Goal: Task Accomplishment & Management: Manage account settings

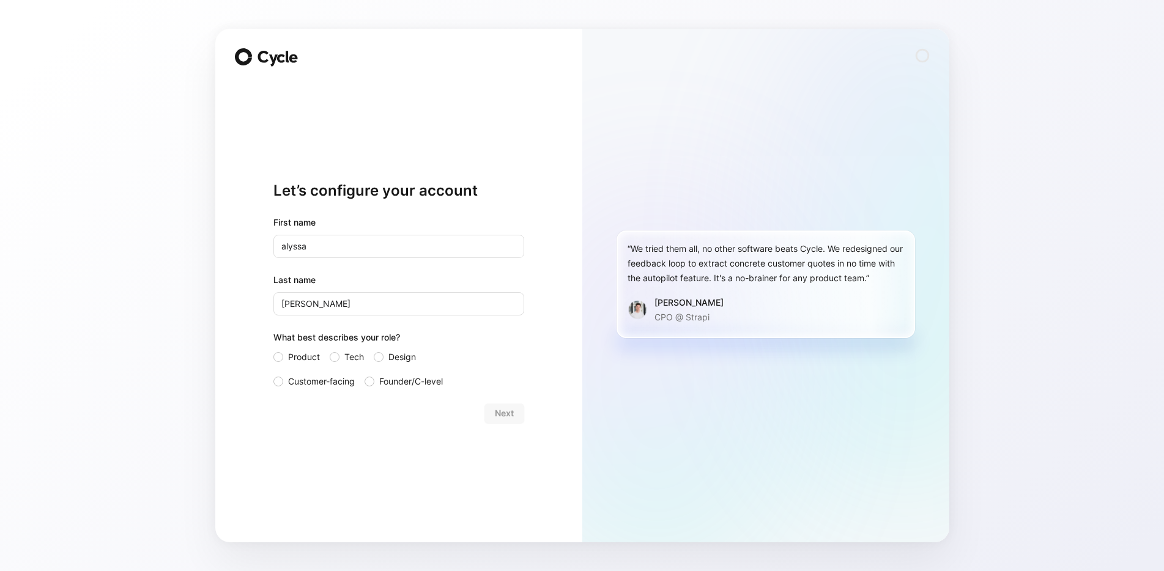
click at [500, 408] on div "Next" at bounding box center [398, 414] width 251 height 20
click at [325, 382] on span "Customer-facing" at bounding box center [321, 381] width 67 height 15
click at [273, 374] on input "Customer-facing" at bounding box center [273, 374] width 0 height 0
click at [511, 415] on span "Next" at bounding box center [504, 413] width 19 height 15
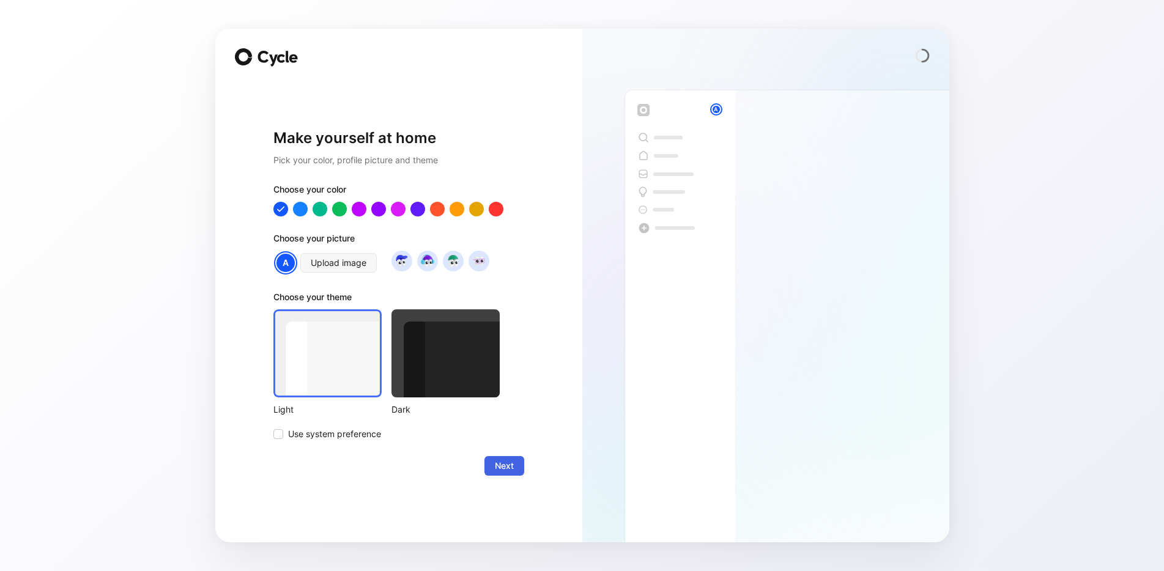
click at [500, 466] on span "Next" at bounding box center [504, 466] width 19 height 15
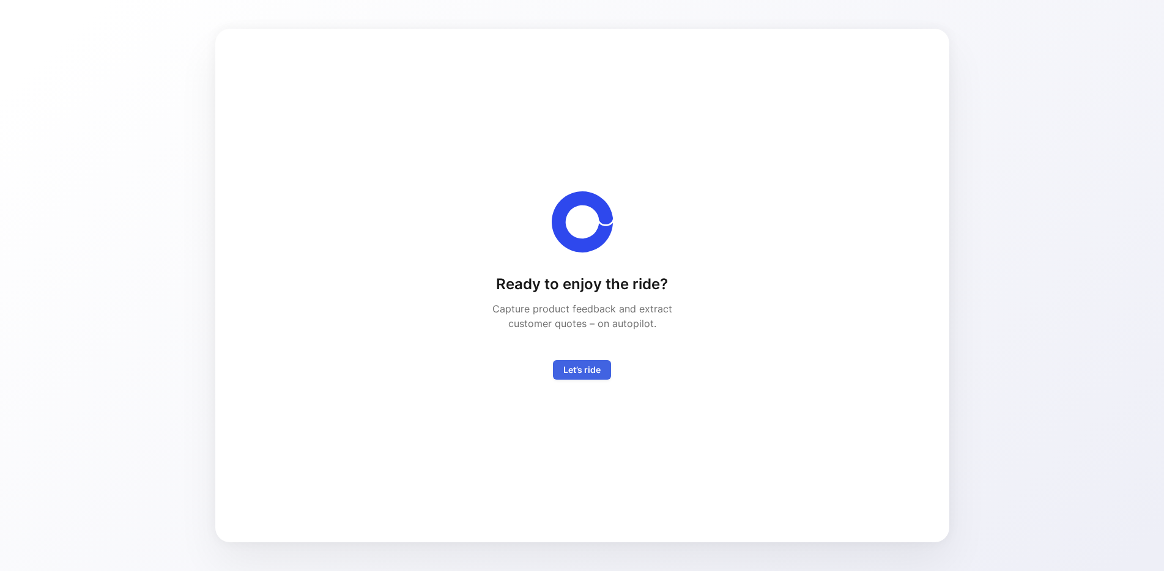
click at [591, 369] on span "Let’s ride" at bounding box center [581, 370] width 37 height 15
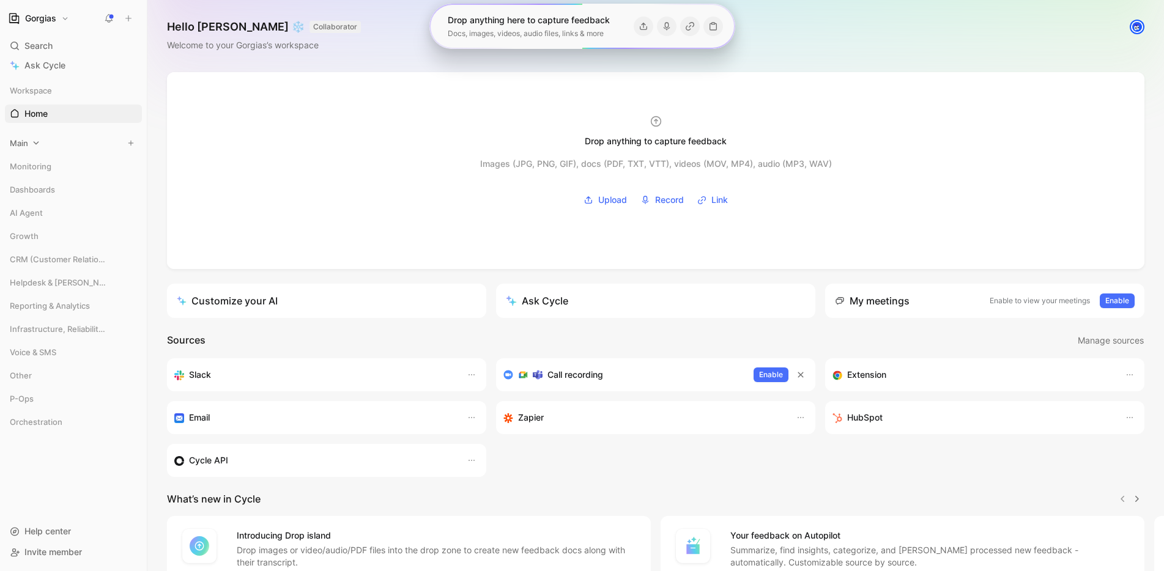
click at [69, 141] on div "Main" at bounding box center [73, 143] width 137 height 18
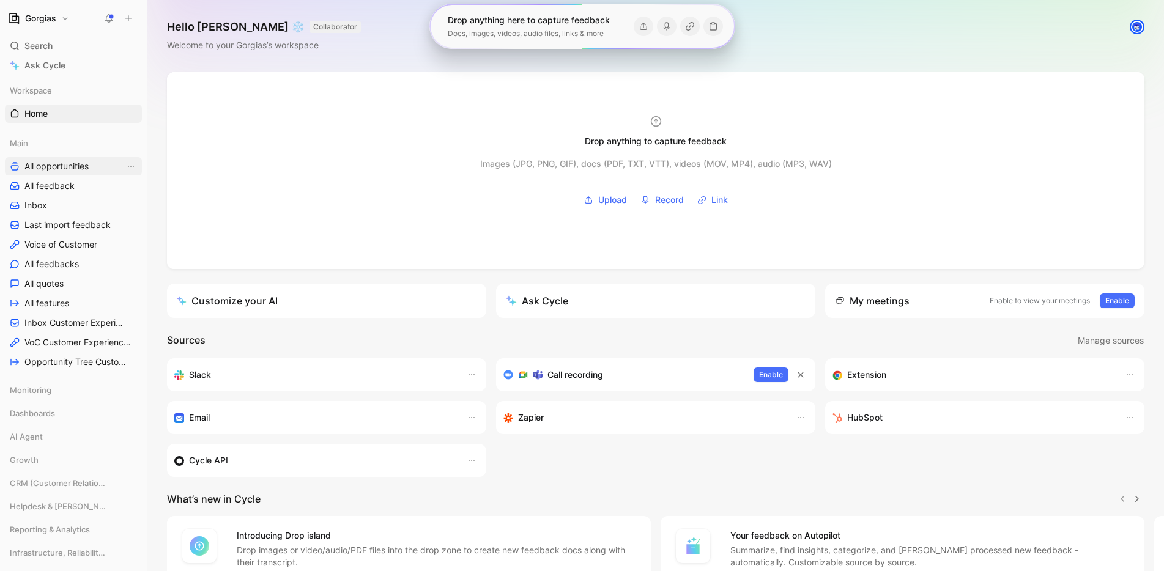
click at [67, 161] on span "All opportunities" at bounding box center [56, 166] width 64 height 12
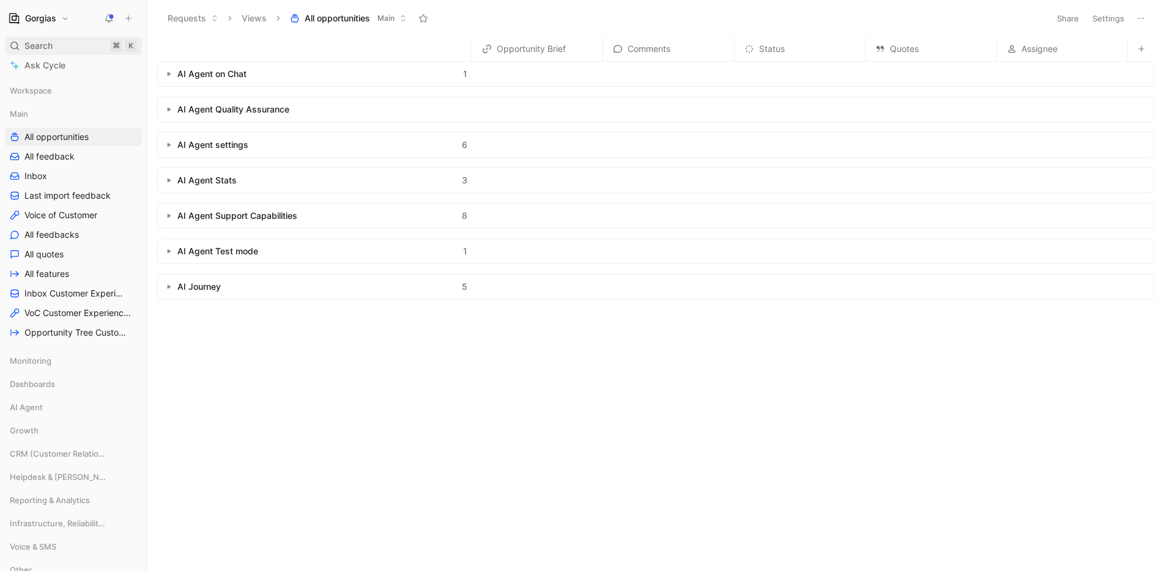
click at [81, 46] on div "Search ⌘ K" at bounding box center [73, 46] width 137 height 18
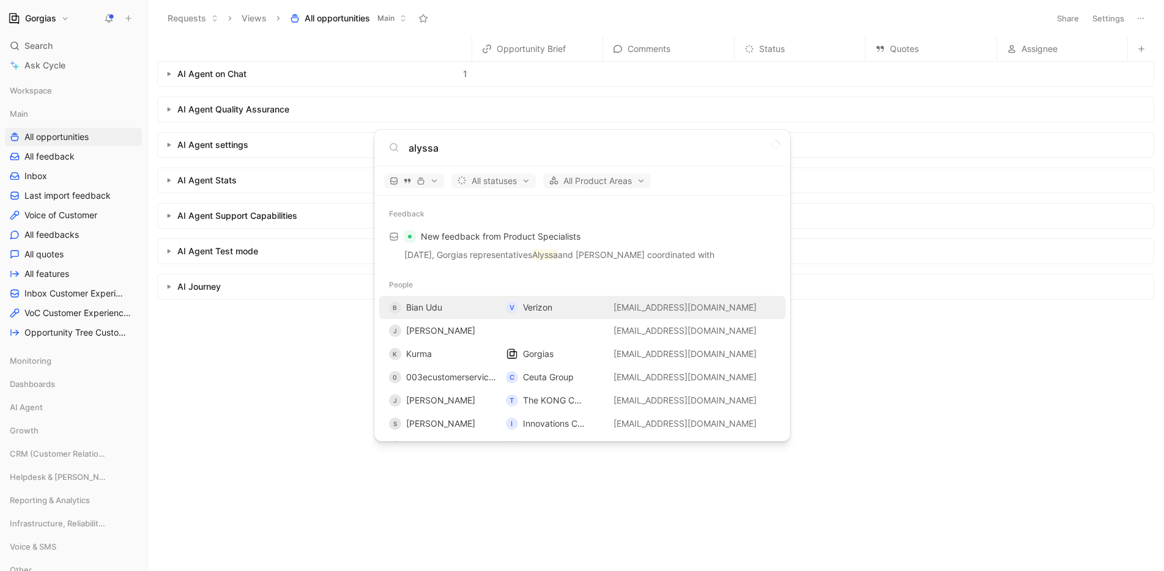
type input "alyssa"
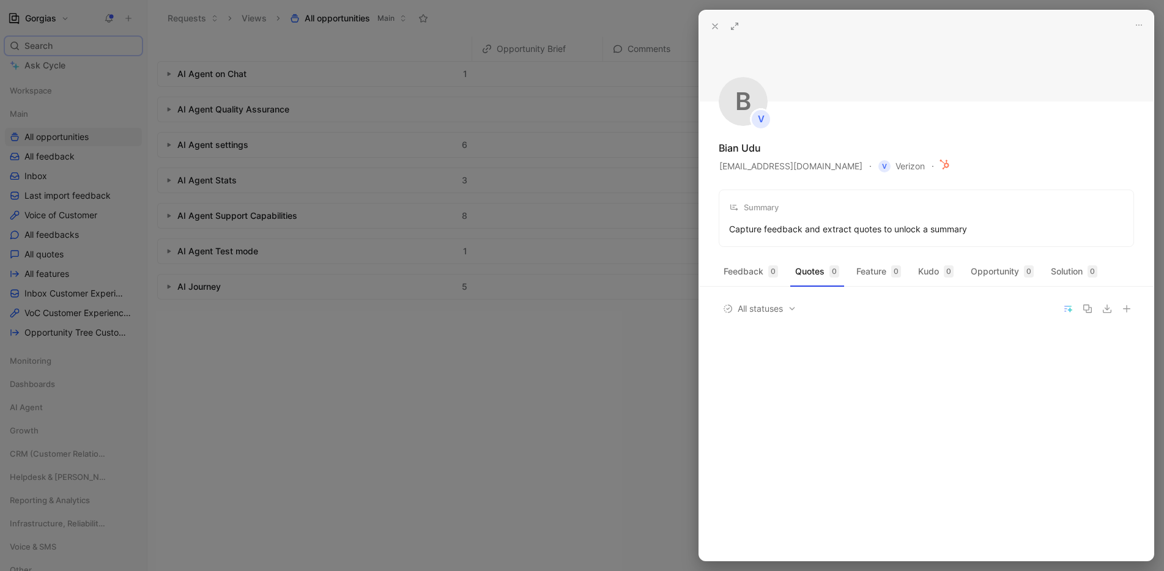
click at [555, 416] on div at bounding box center [582, 285] width 1164 height 571
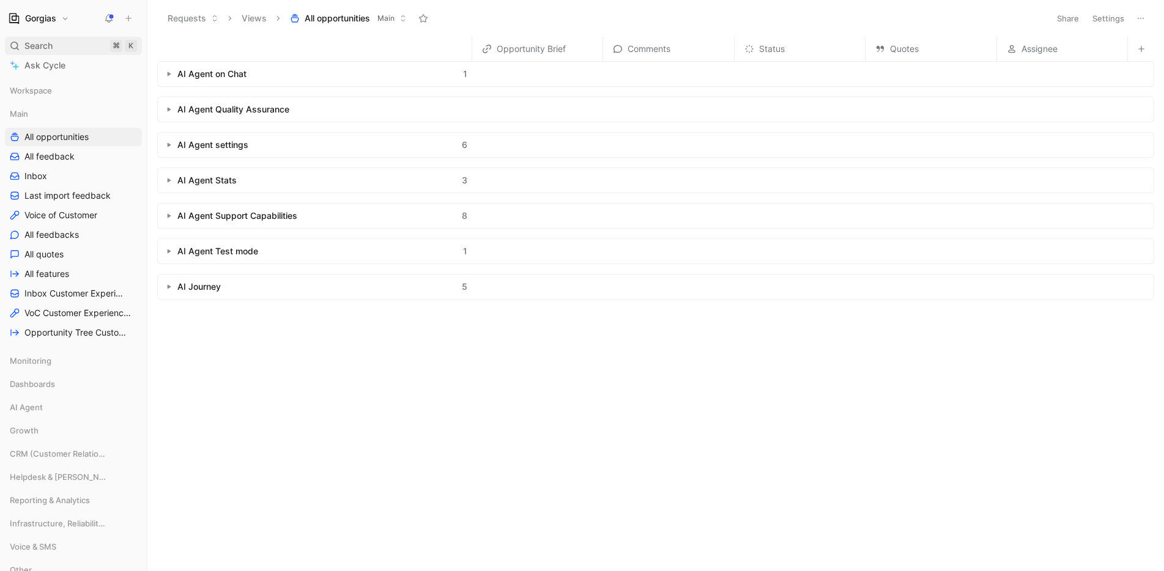
click at [53, 45] on span "Search" at bounding box center [38, 46] width 28 height 15
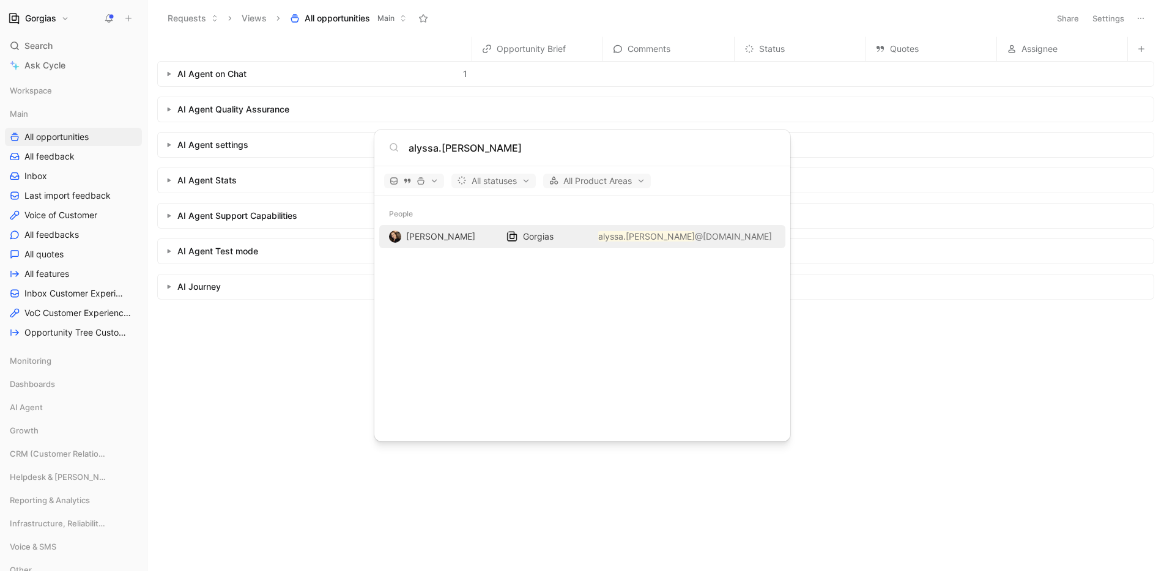
type input "alyssa.[PERSON_NAME]"
click at [551, 237] on span "Gorgias" at bounding box center [538, 236] width 31 height 10
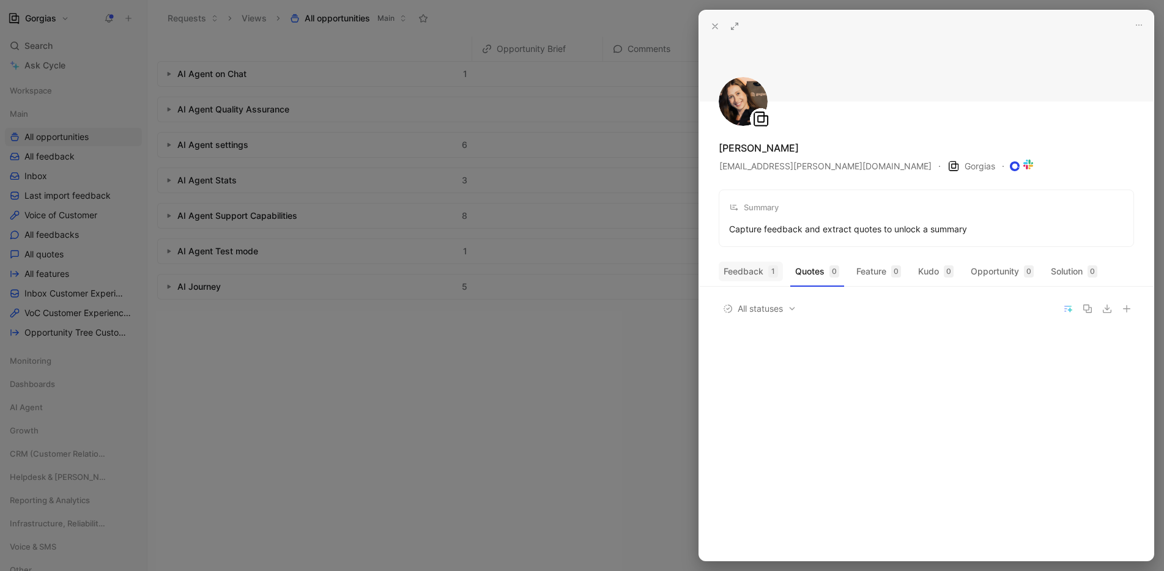
click at [756, 274] on button "Feedback 1" at bounding box center [750, 272] width 64 height 20
click at [1122, 339] on icon "button" at bounding box center [1118, 339] width 10 height 10
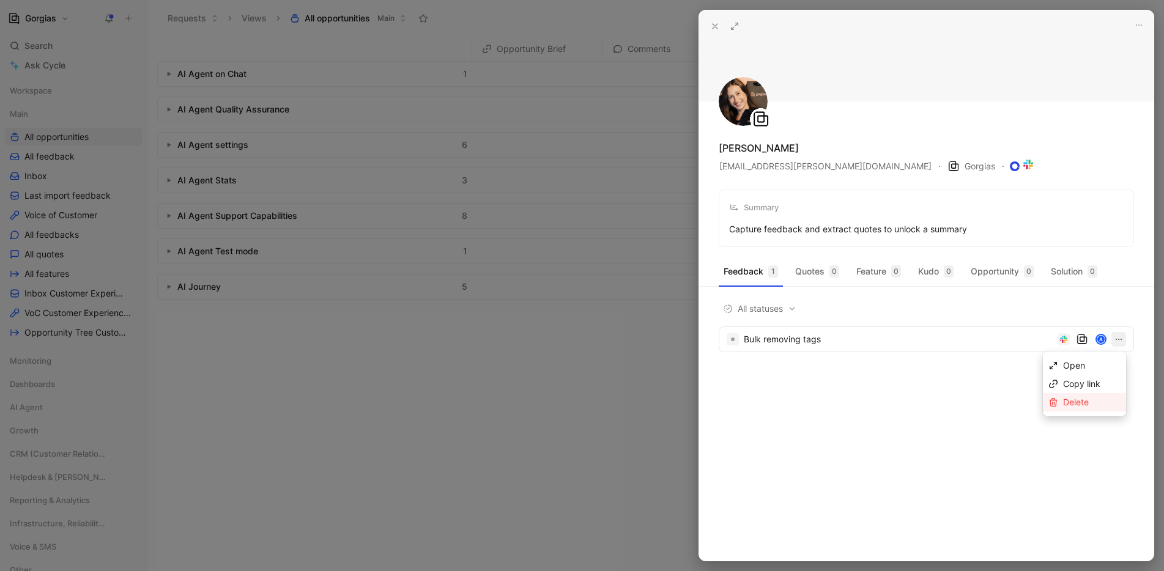
click at [1081, 399] on span "Delete" at bounding box center [1076, 402] width 26 height 10
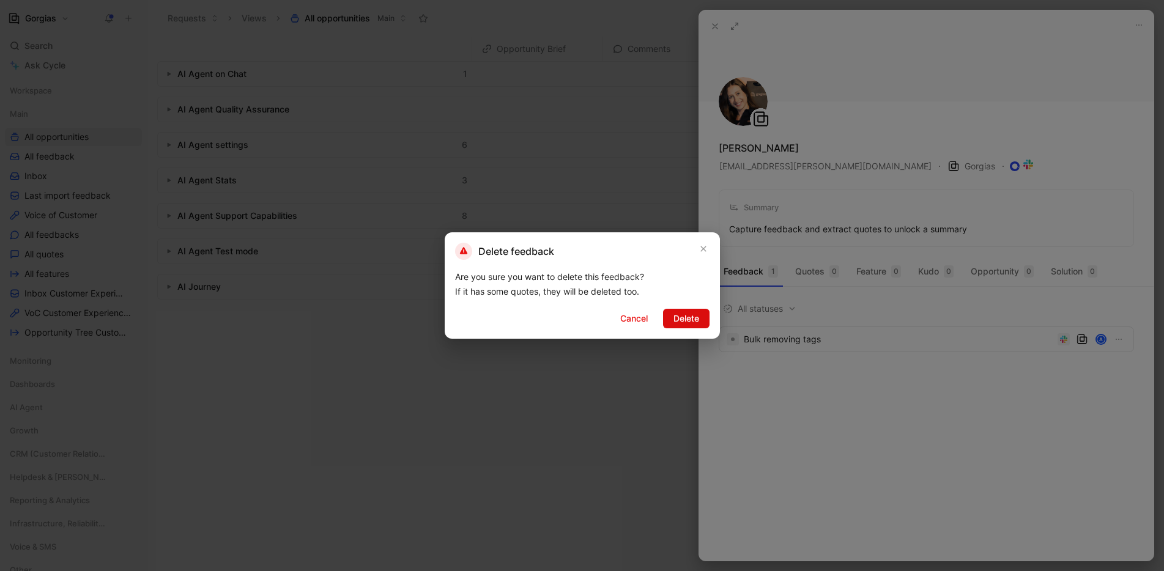
click at [681, 319] on span "Delete" at bounding box center [686, 318] width 26 height 15
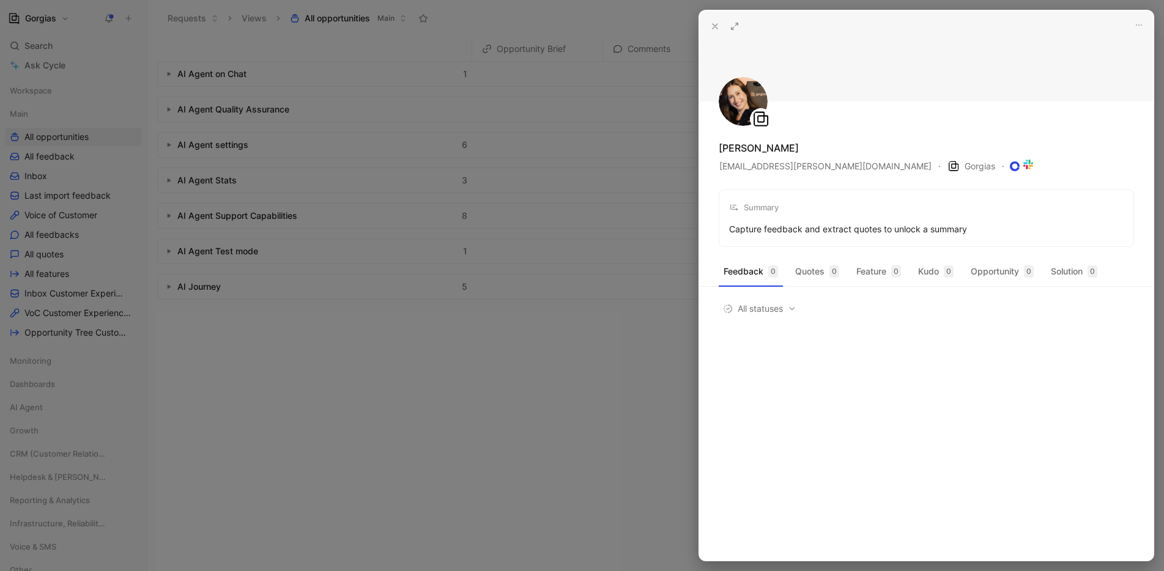
click at [681, 319] on div at bounding box center [582, 285] width 1164 height 571
